Goal: Book appointment/travel/reservation

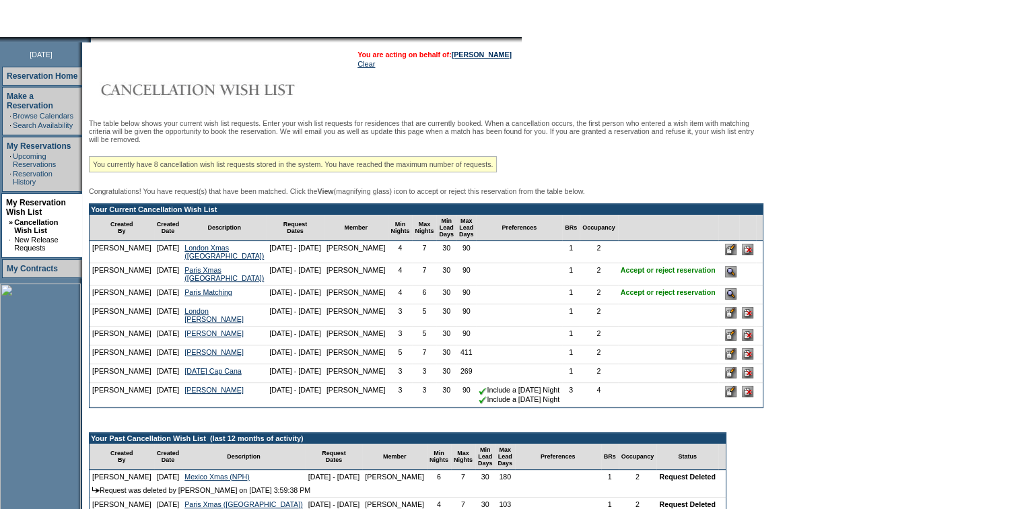
scroll to position [183, 0]
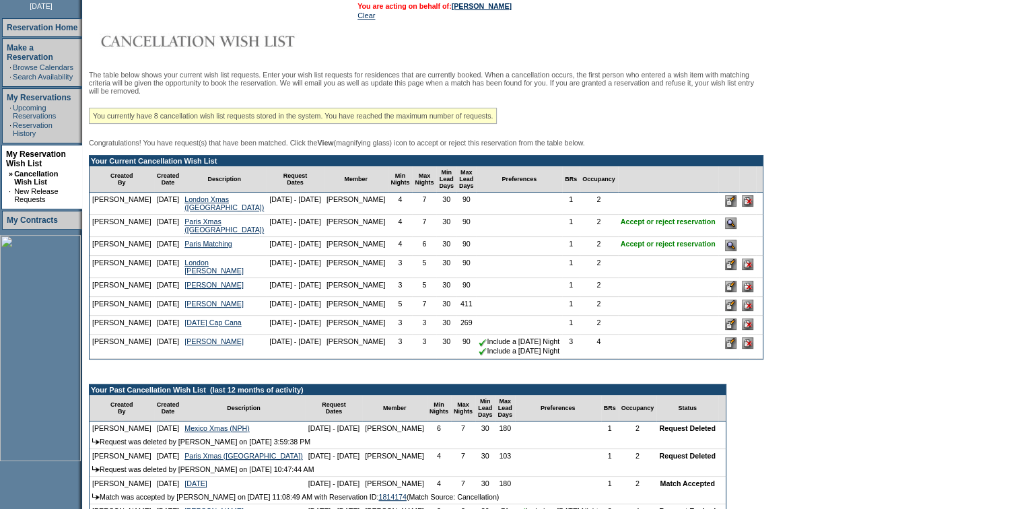
click at [733, 251] on input "image" at bounding box center [730, 245] width 11 height 11
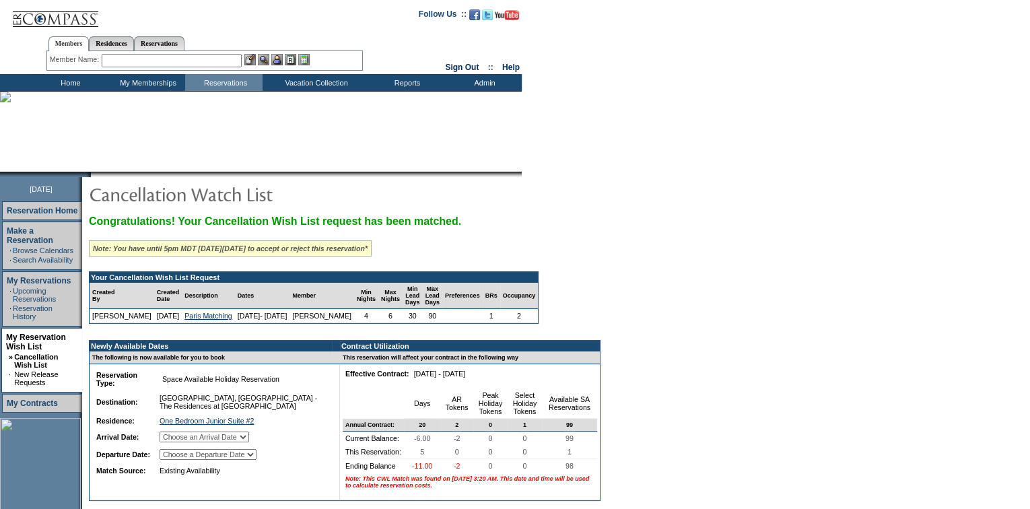
click at [248, 442] on td "Choose an Arrival Date Monday, December 22, 2025 Tuesday, December 23, 2025 Wed…" at bounding box center [242, 437] width 171 height 16
click at [249, 442] on select "Choose an Arrival Date Monday, December 22, 2025 Tuesday, December 23, 2025 Wed…" at bounding box center [205, 437] width 90 height 11
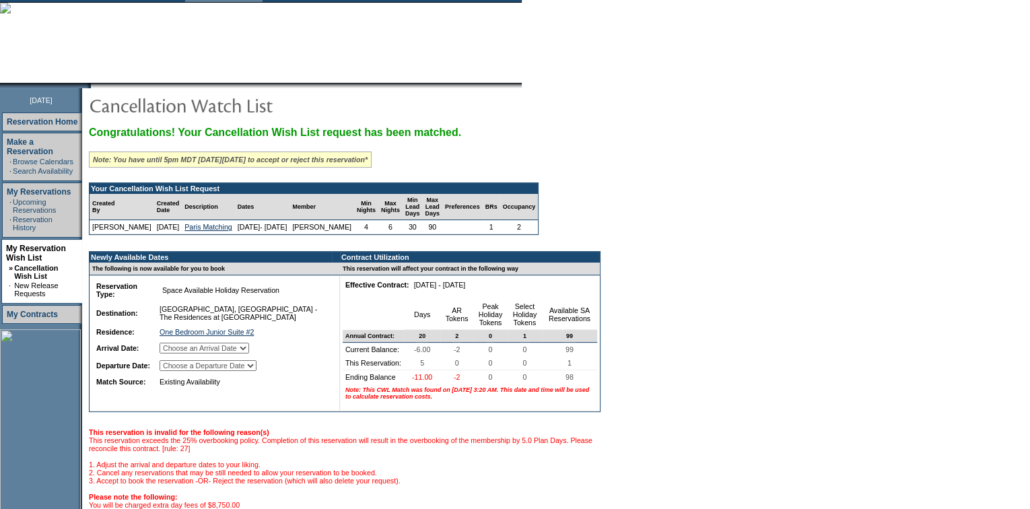
scroll to position [122, 0]
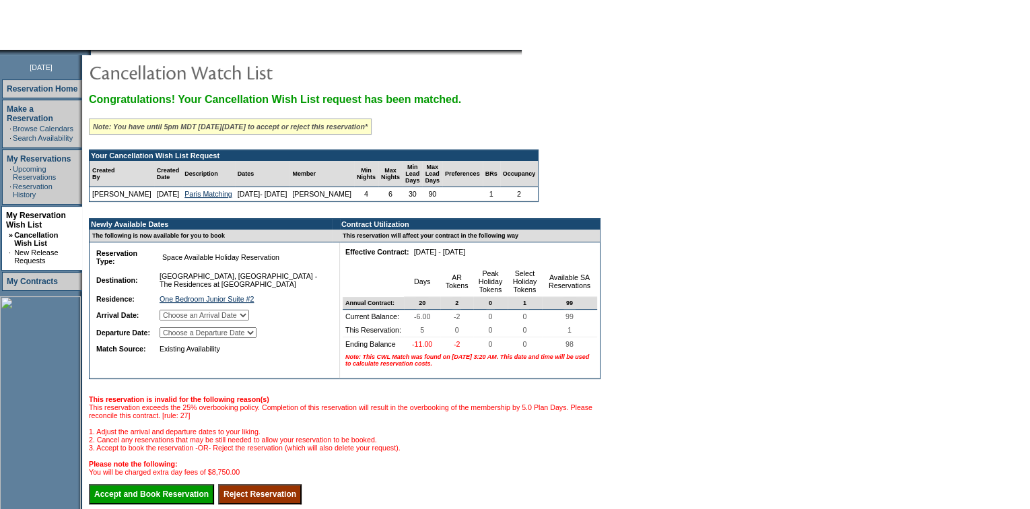
click at [249, 321] on select "Choose an Arrival Date Monday, December 22, 2025 Tuesday, December 23, 2025 Wed…" at bounding box center [205, 315] width 90 height 11
select select "12/22/2025"
click at [176, 321] on select "Choose an Arrival Date Monday, December 22, 2025 Tuesday, December 23, 2025 Wed…" at bounding box center [205, 315] width 90 height 11
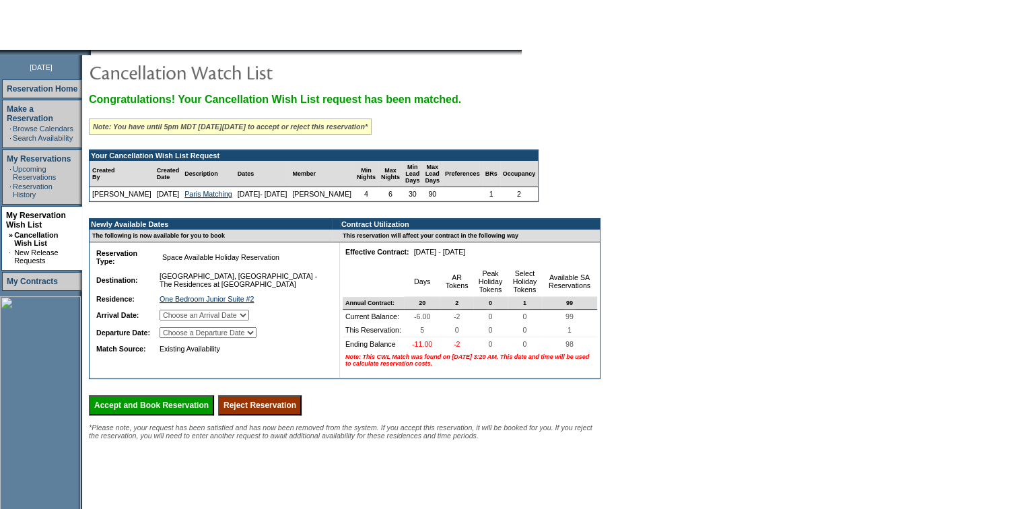
click at [257, 338] on select "Choose a Departure Date Tuesday, December 23, 2025 Wednesday, December 24, 2025…" at bounding box center [208, 332] width 97 height 11
select select "[DATE]"
click at [177, 338] on select "Choose a Departure Date Tuesday, December 23, 2025 Wednesday, December 24, 2025…" at bounding box center [208, 332] width 97 height 11
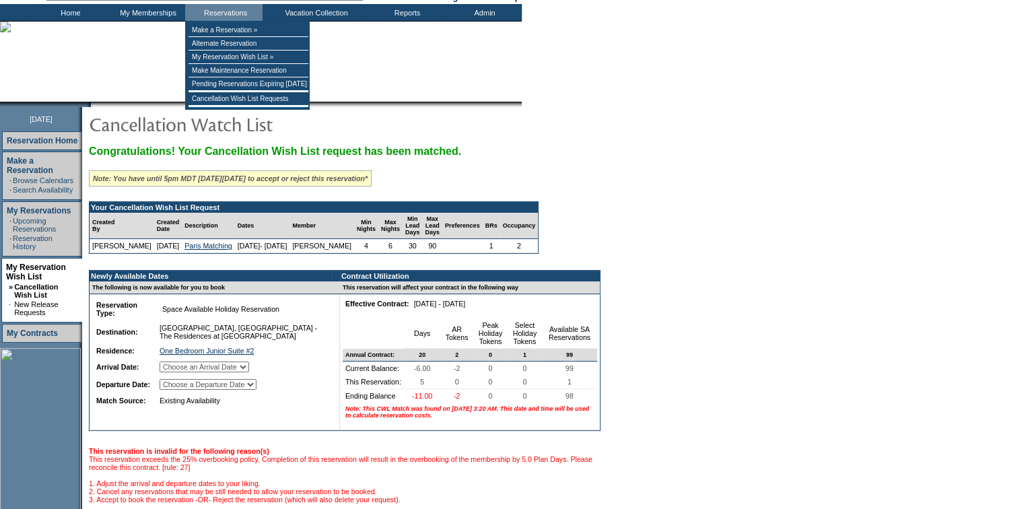
scroll to position [183, 0]
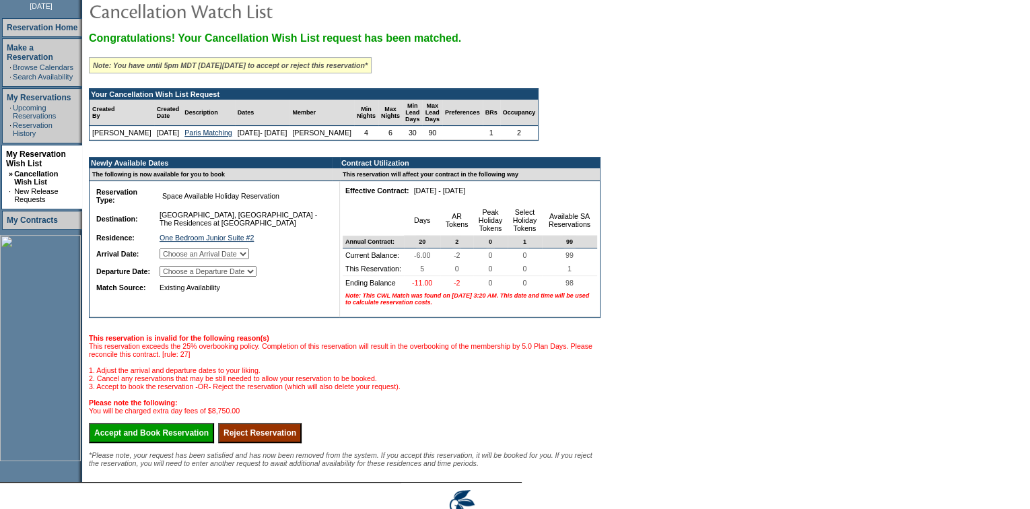
click at [273, 258] on td "Choose an Arrival Date Monday, December 22, 2025 Tuesday, December 23, 2025 Wed…" at bounding box center [242, 254] width 171 height 16
click at [249, 259] on select "Choose an Arrival Date Monday, December 22, 2025 Tuesday, December 23, 2025 Wed…" at bounding box center [205, 253] width 90 height 11
select select "[DATE]"
click at [177, 259] on select "Choose an Arrival Date Monday, December 22, 2025 Tuesday, December 23, 2025 Wed…" at bounding box center [205, 253] width 90 height 11
click at [254, 242] on link "One Bedroom Junior Suite #2" at bounding box center [207, 238] width 94 height 8
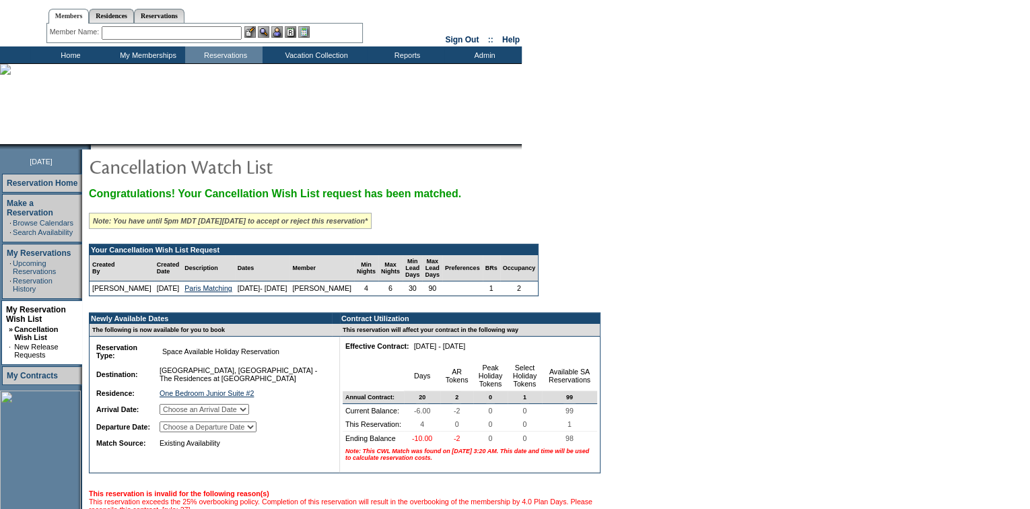
scroll to position [0, 0]
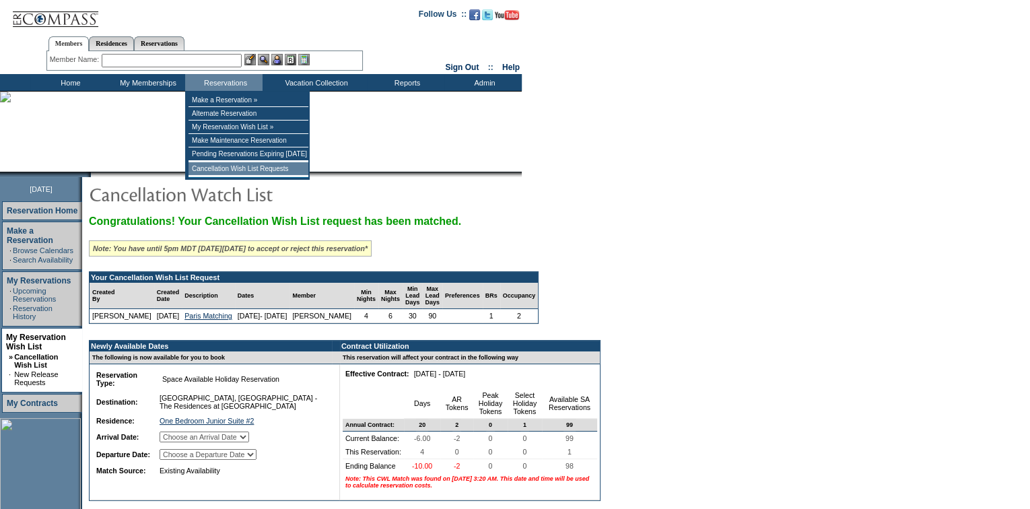
click at [226, 176] on td "Cancellation Wish List Requests" at bounding box center [249, 168] width 120 height 13
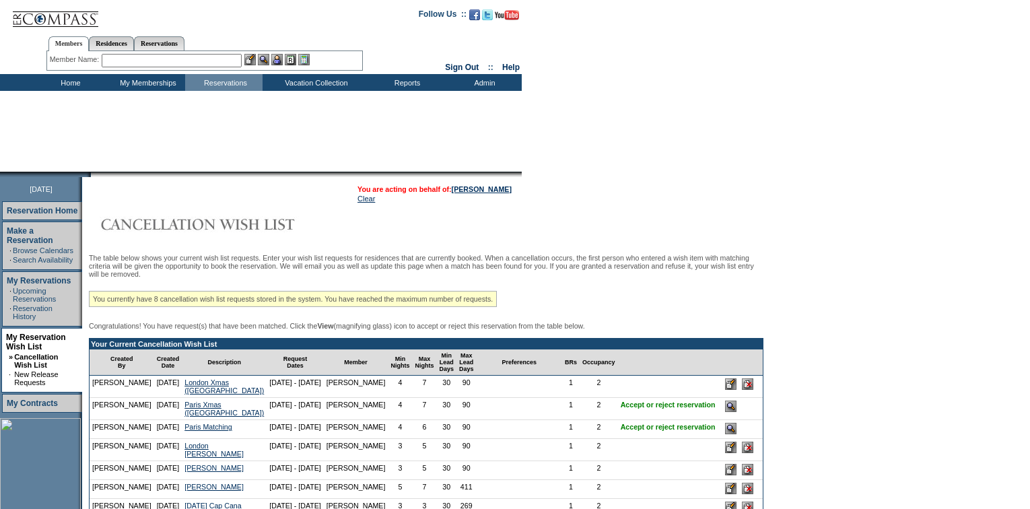
scroll to position [183, 0]
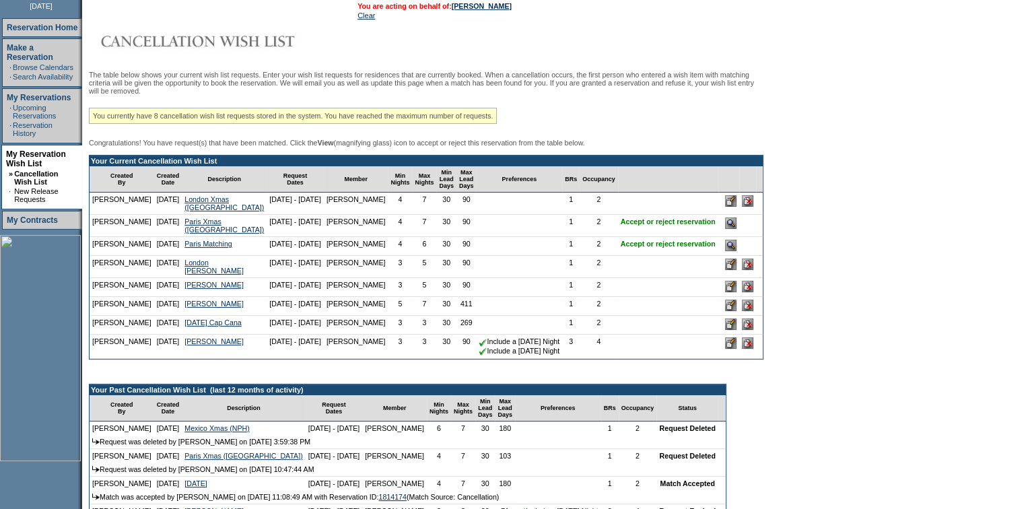
click at [730, 229] on input "image" at bounding box center [730, 222] width 11 height 11
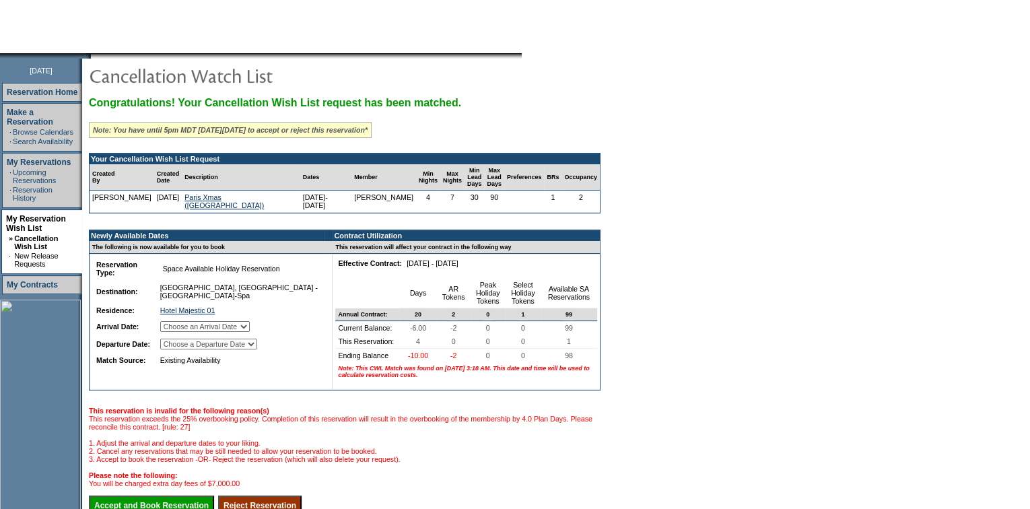
scroll to position [122, 0]
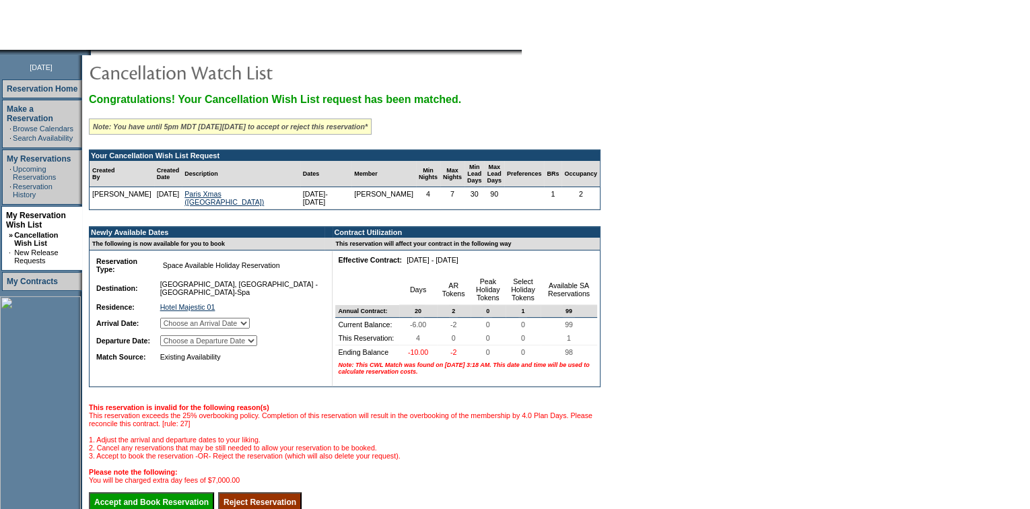
click at [246, 318] on select "Choose an Arrival Date [DATE] [DATE] [DATE] [DATE]" at bounding box center [205, 323] width 90 height 11
select select "[DATE]"
click at [176, 318] on select "Choose an Arrival Date [DATE] [DATE] [DATE] [DATE]" at bounding box center [205, 323] width 90 height 11
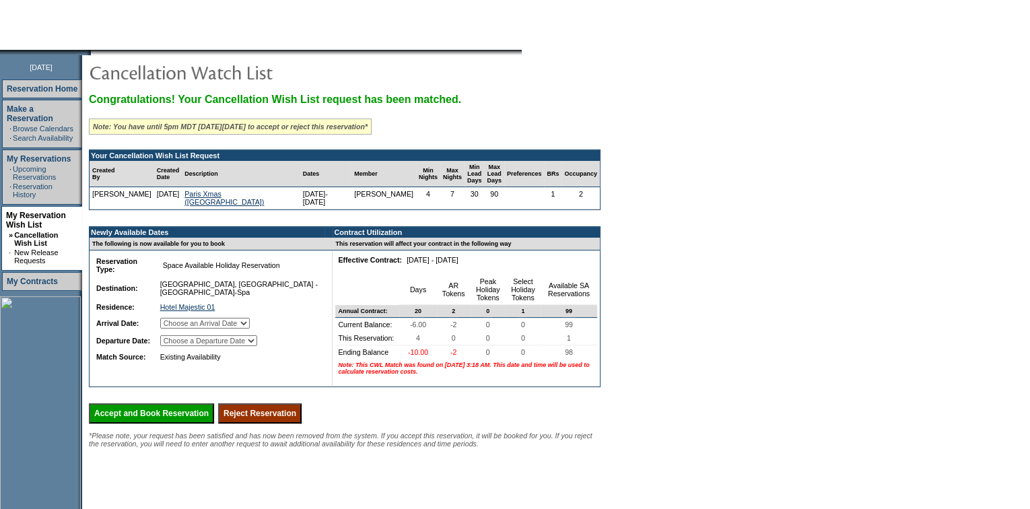
click at [257, 337] on select "Choose a Departure Date [DATE] [DATE] [DATE] [DATE]" at bounding box center [208, 340] width 97 height 11
select select "[DATE]"
click at [178, 343] on select "Choose a Departure Date [DATE] [DATE] [DATE] [DATE]" at bounding box center [208, 340] width 97 height 11
